Goal: Task Accomplishment & Management: Manage account settings

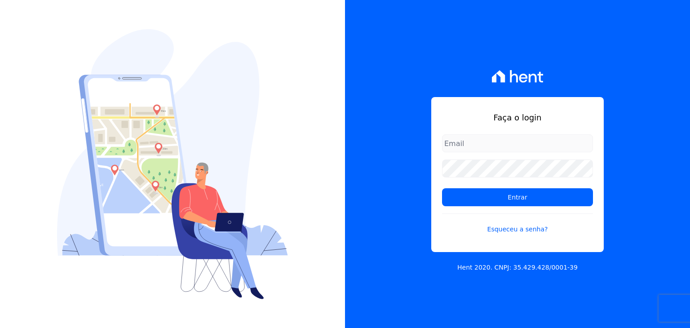
click at [482, 150] on input "email" at bounding box center [517, 143] width 151 height 18
type input "[EMAIL_ADDRESS][DOMAIN_NAME]"
click at [513, 231] on link "Esqueceu a senha?" at bounding box center [517, 224] width 151 height 21
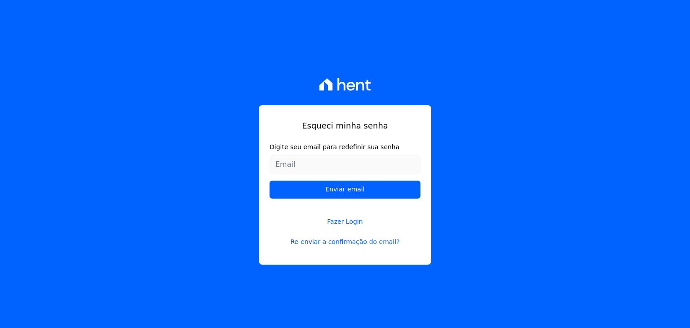
click at [316, 163] on input "Digite seu email para redefinir sua senha" at bounding box center [345, 165] width 151 height 18
type input "[EMAIL_ADDRESS][DOMAIN_NAME]"
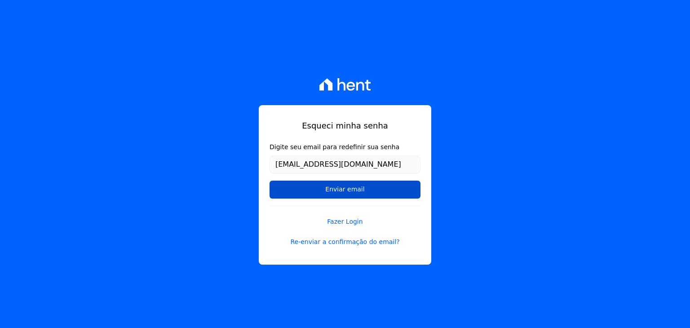
click at [331, 190] on input "Enviar email" at bounding box center [345, 190] width 151 height 18
click at [360, 194] on input "Enviar email" at bounding box center [345, 190] width 151 height 18
click at [334, 245] on link "Re-enviar a confirmação do email?" at bounding box center [345, 241] width 151 height 9
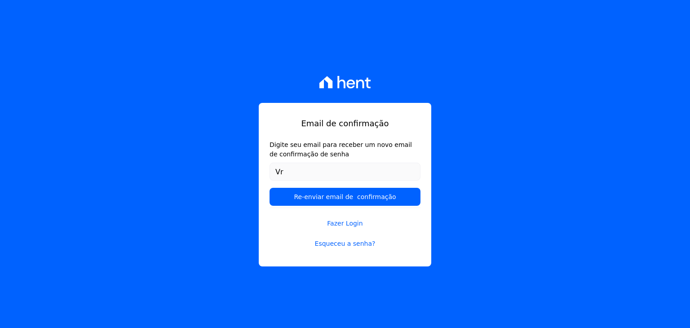
type input "V"
type input "[EMAIL_ADDRESS][DOMAIN_NAME]"
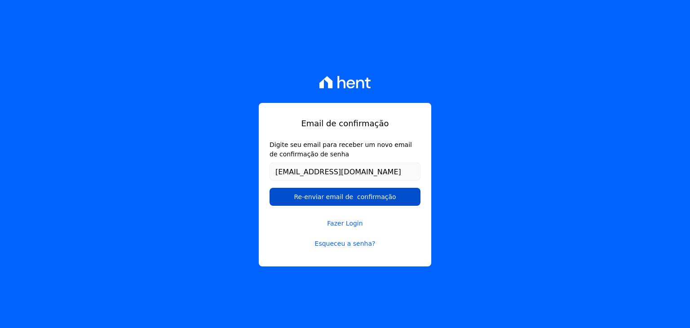
click at [331, 199] on input "Re-enviar email de confirmação" at bounding box center [345, 197] width 151 height 18
